Goal: Purchase product/service

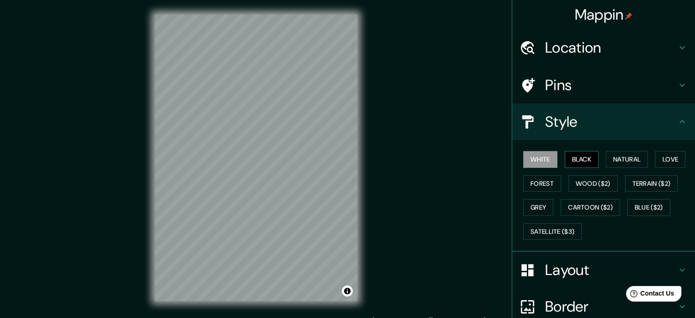
click at [589, 160] on button "Black" at bounding box center [582, 159] width 34 height 17
click at [606, 159] on button "Natural" at bounding box center [627, 159] width 42 height 17
click at [640, 195] on div "White Black Natural Love Forest Wood ($2) Terrain ($2) Grey Cartoon ($2) Blue (…" at bounding box center [608, 195] width 176 height 96
drag, startPoint x: 5, startPoint y: 310, endPoint x: 116, endPoint y: 320, distance: 111.0
click at [116, 317] on html "Mappin Location Pins Style White Black Natural Love Forest Wood ($2) Terrain ($…" at bounding box center [347, 159] width 695 height 318
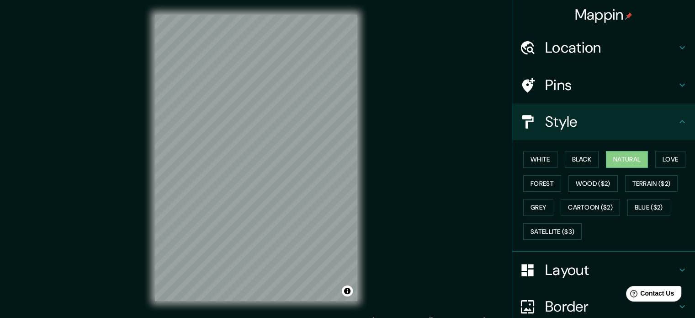
click at [364, 130] on div "© Mapbox © OpenStreetMap Improve this map" at bounding box center [256, 157] width 232 height 315
click at [587, 164] on button "Black" at bounding box center [582, 159] width 34 height 17
click at [550, 176] on button "Forest" at bounding box center [542, 183] width 38 height 17
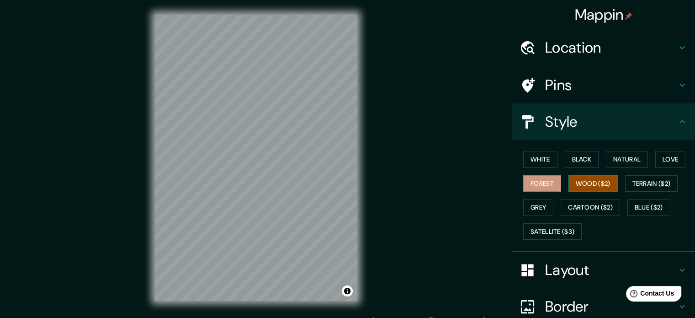
click at [576, 184] on button "Wood ($2)" at bounding box center [593, 183] width 49 height 17
click at [637, 187] on button "Terrain ($2)" at bounding box center [651, 183] width 53 height 17
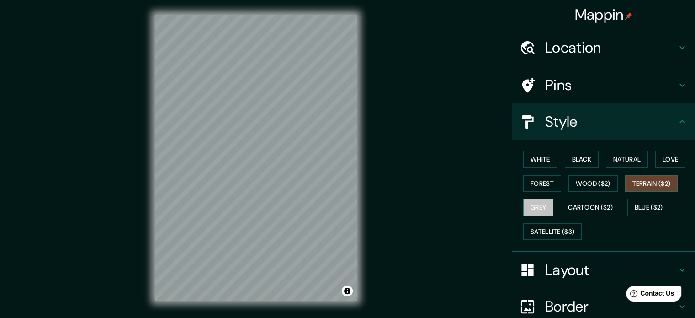
click at [537, 212] on button "Grey" at bounding box center [538, 207] width 30 height 17
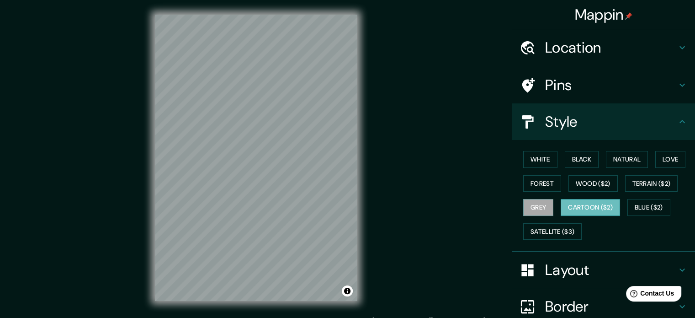
click at [596, 207] on button "Cartoon ($2)" at bounding box center [590, 207] width 59 height 17
click at [649, 207] on button "Blue ($2)" at bounding box center [649, 207] width 43 height 17
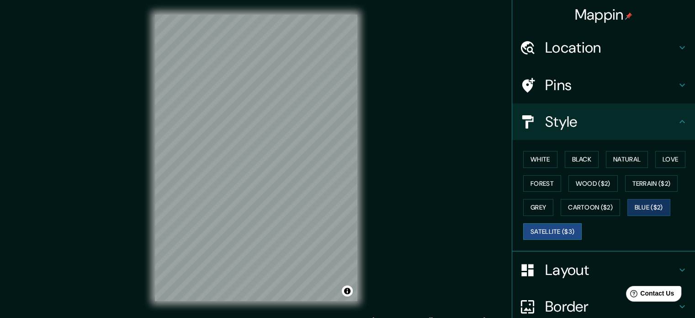
click at [566, 230] on button "Satellite ($3)" at bounding box center [552, 231] width 59 height 17
click at [645, 209] on button "Blue ($2)" at bounding box center [649, 207] width 43 height 17
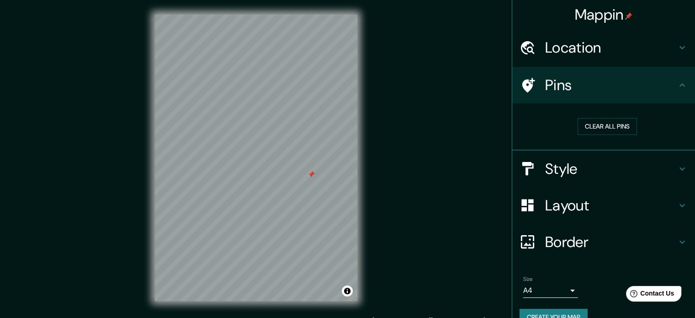
scroll to position [17, 0]
